Goal: Task Accomplishment & Management: Manage account settings

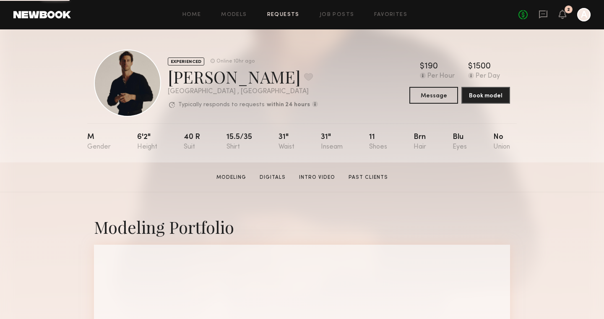
click at [279, 13] on link "Requests" at bounding box center [283, 14] width 32 height 5
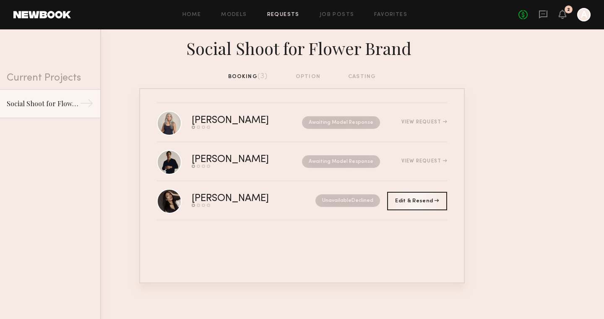
click at [177, 62] on div "Social Shoot for Flower Brand" at bounding box center [302, 50] width 604 height 43
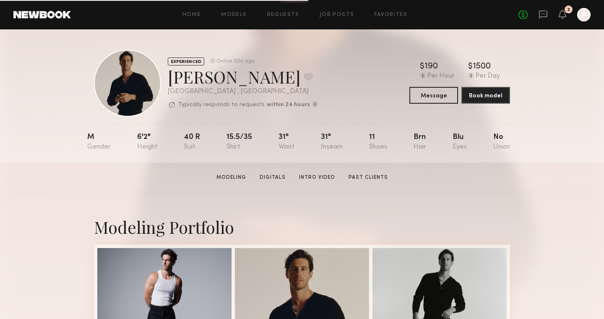
drag, startPoint x: 133, startPoint y: 134, endPoint x: 145, endPoint y: 134, distance: 12.2
click at [134, 134] on div "M 6'2" 40 r 15.5/35 31" 31" 11 Brn Blu No" at bounding box center [298, 142] width 423 height 39
click at [156, 134] on div "6'2"" at bounding box center [147, 141] width 20 height 17
drag, startPoint x: 131, startPoint y: 140, endPoint x: 166, endPoint y: 140, distance: 35.2
click at [166, 140] on nb-model-profile-props "M 6'2" 40 r 15.5/35 31" 31" 11 Brn Blu No" at bounding box center [301, 142] width 429 height 39
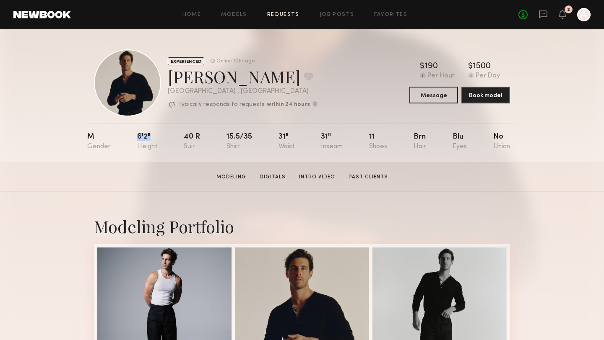
click at [285, 14] on link "Requests" at bounding box center [283, 14] width 32 height 5
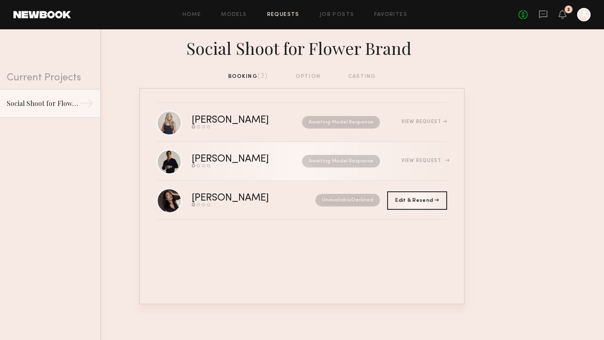
click at [223, 158] on div "[PERSON_NAME]" at bounding box center [239, 160] width 94 height 10
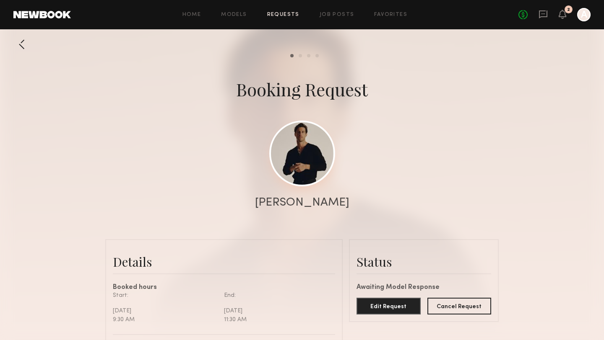
click at [292, 159] on link at bounding box center [302, 154] width 66 height 66
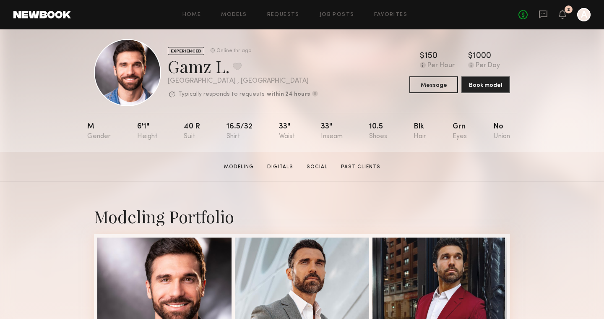
scroll to position [13, 0]
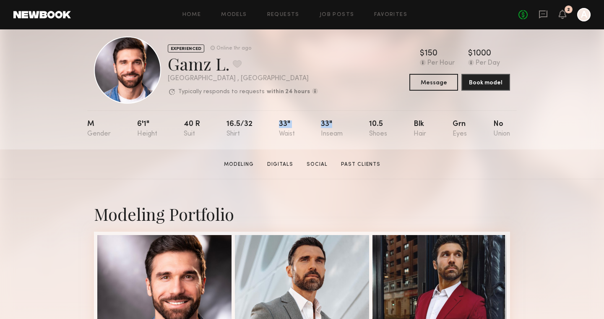
drag, startPoint x: 273, startPoint y: 124, endPoint x: 335, endPoint y: 124, distance: 62.1
click at [335, 124] on nb-model-profile-props "M 6'1" 40 r 16.5/32 33" 33" 10.5 Blk Grn No" at bounding box center [301, 129] width 429 height 39
drag, startPoint x: 137, startPoint y: 124, endPoint x: 155, endPoint y: 124, distance: 18.0
click at [155, 124] on nb-model-profile-props "M 6'1" 40 r 16.5/32 33" 33" 10.5 Blk Grn No" at bounding box center [301, 129] width 429 height 39
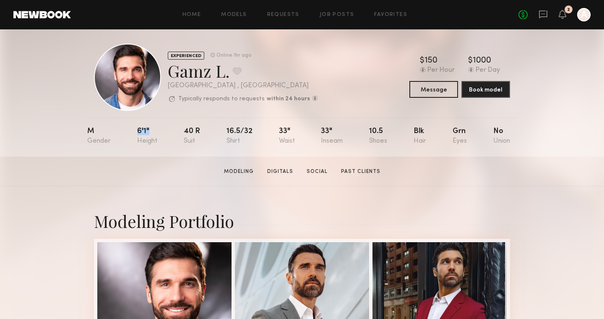
scroll to position [0, 0]
